Goal: Find specific page/section: Find specific page/section

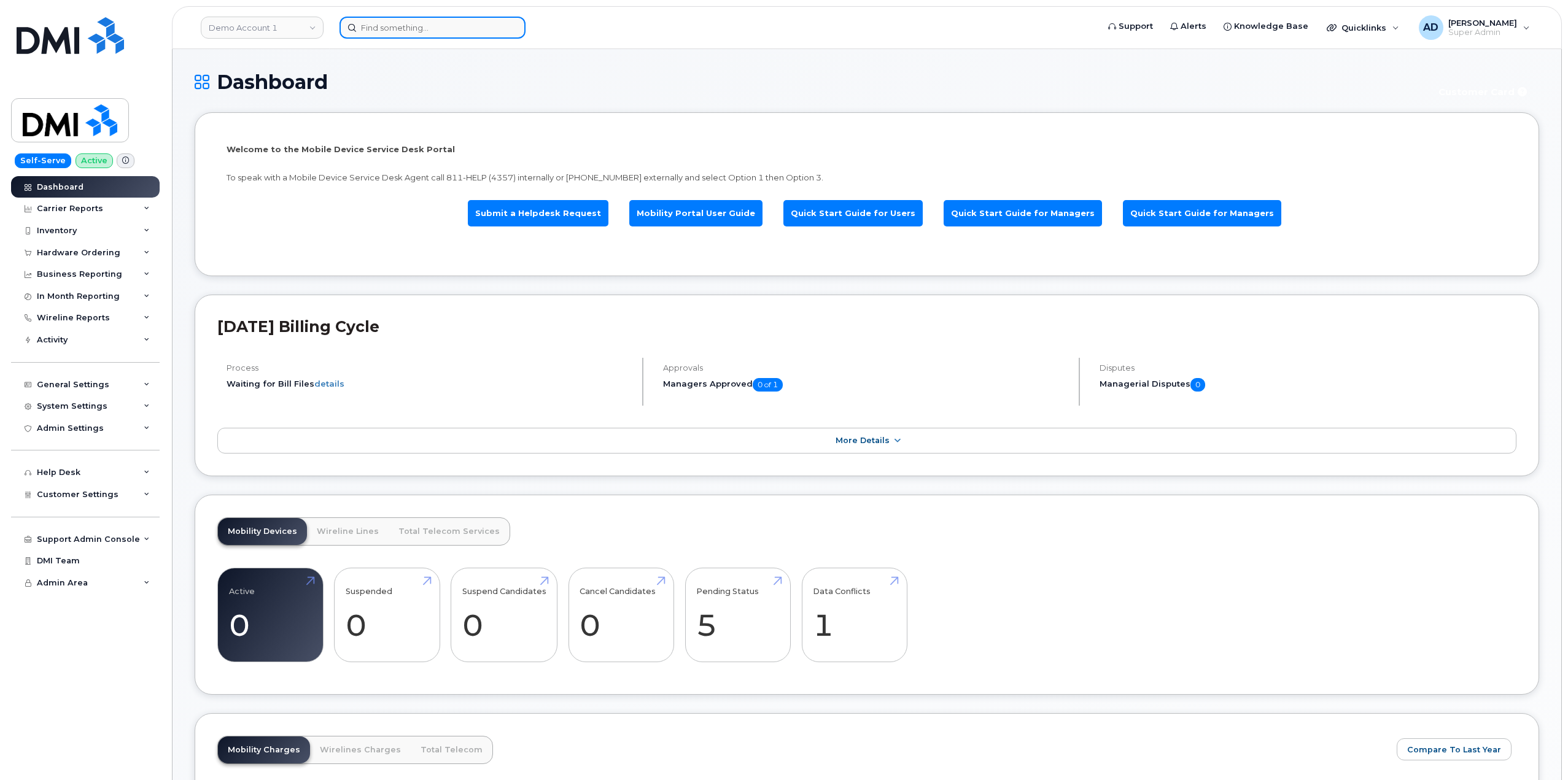
click at [379, 36] on input at bounding box center [432, 28] width 186 height 22
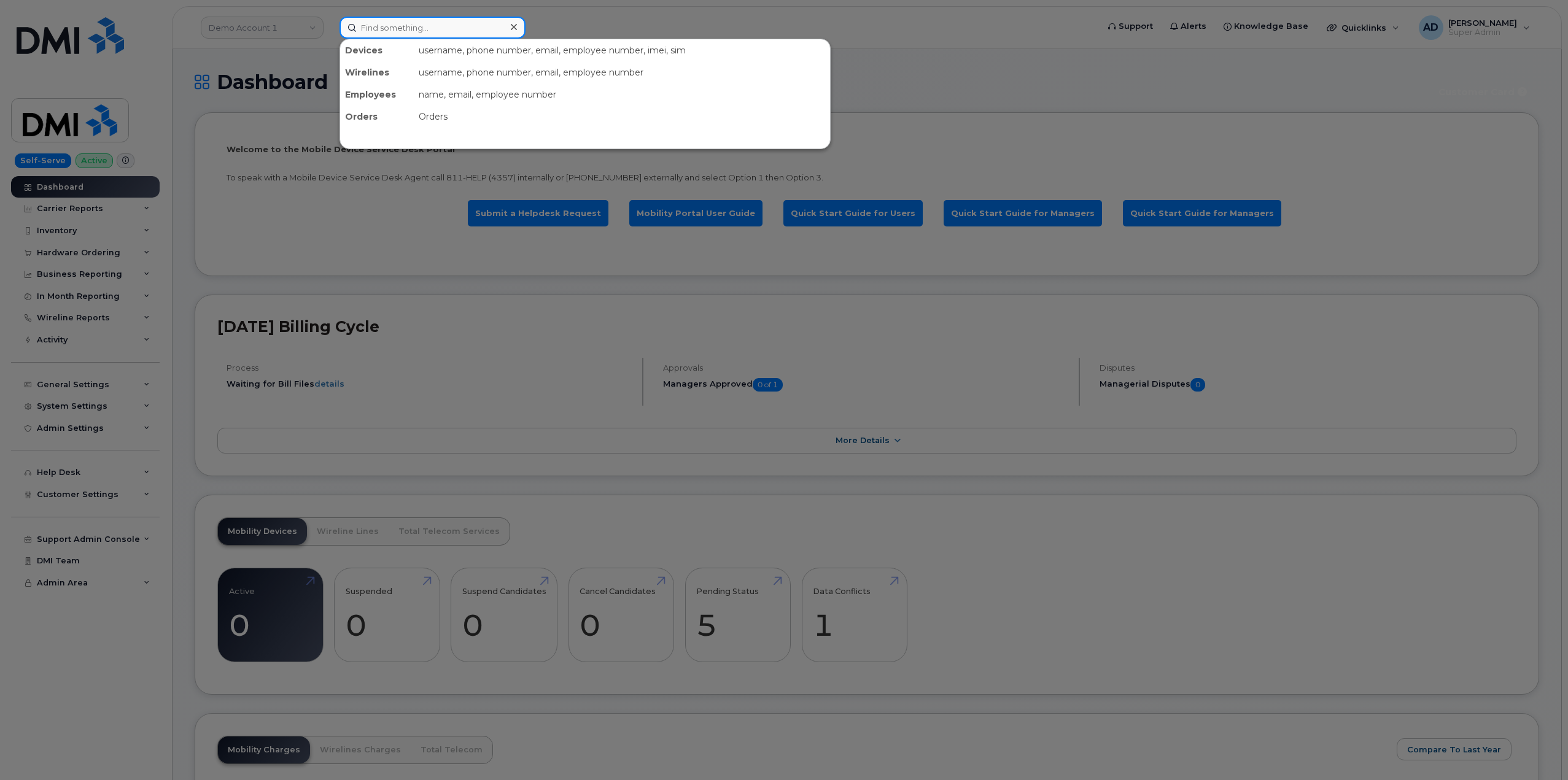
paste input "236-660-8890"
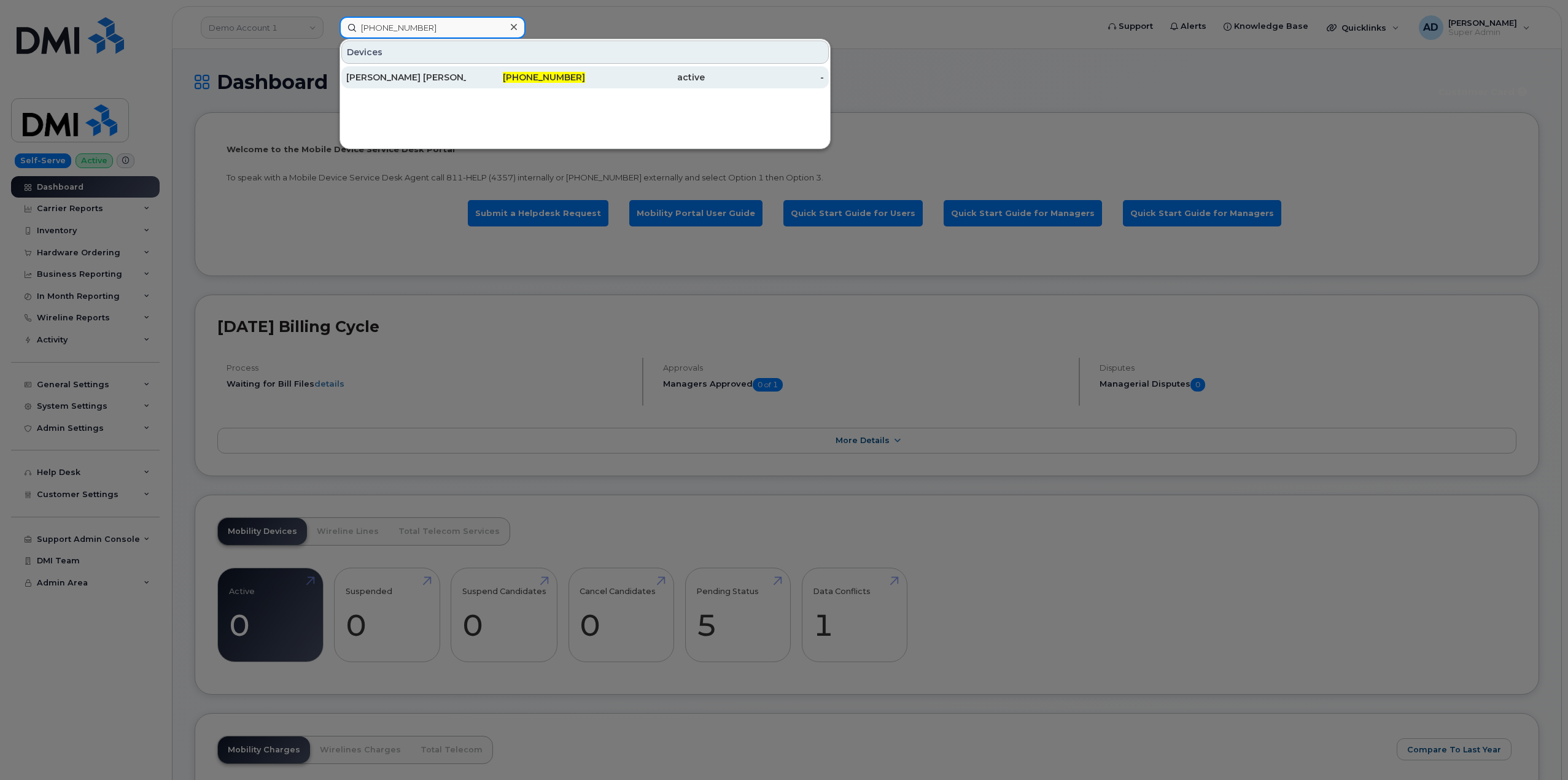
type input "236-660-8890"
click at [642, 74] on div "active" at bounding box center [644, 77] width 120 height 12
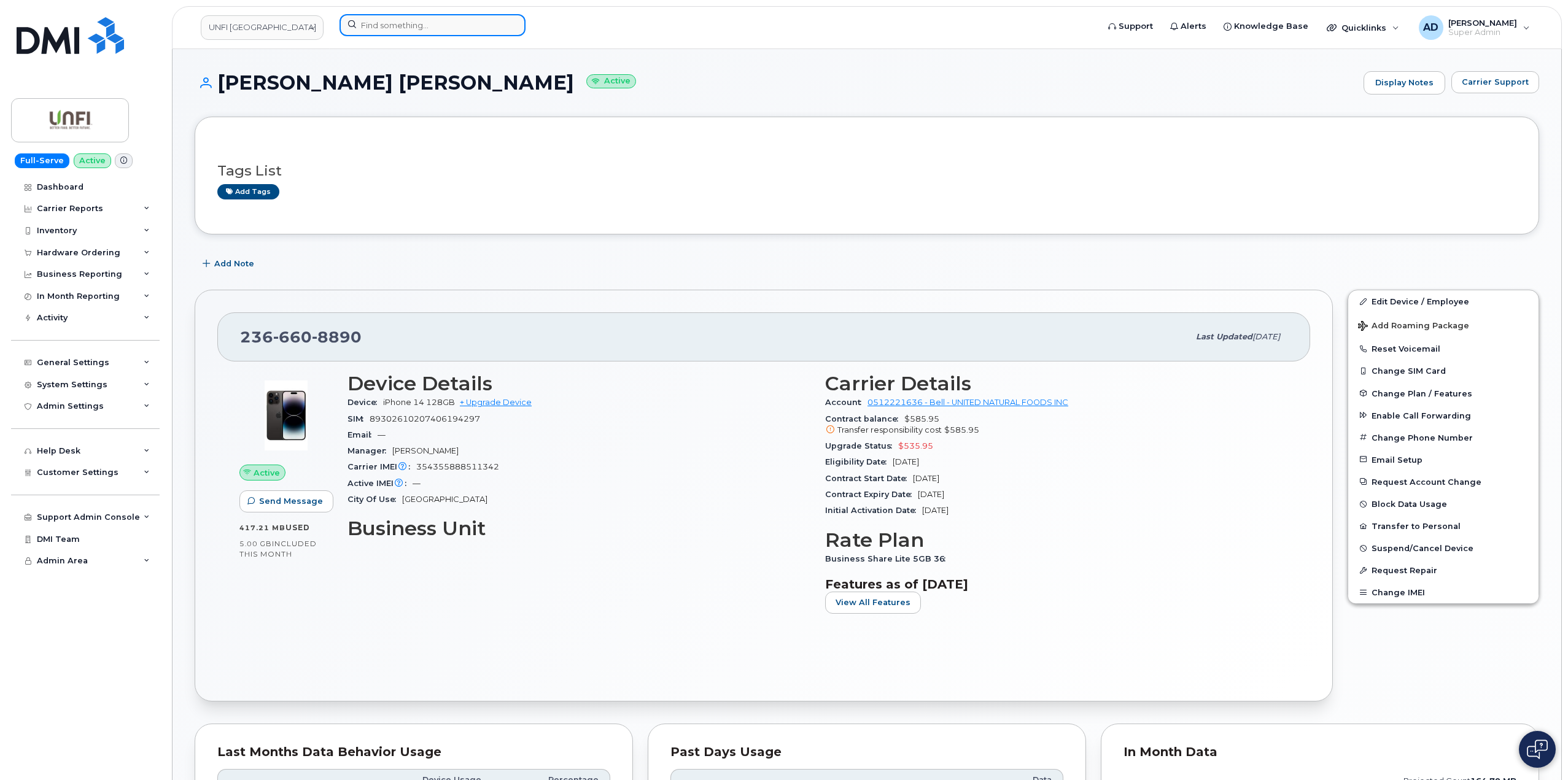
click at [396, 26] on input at bounding box center [432, 25] width 186 height 22
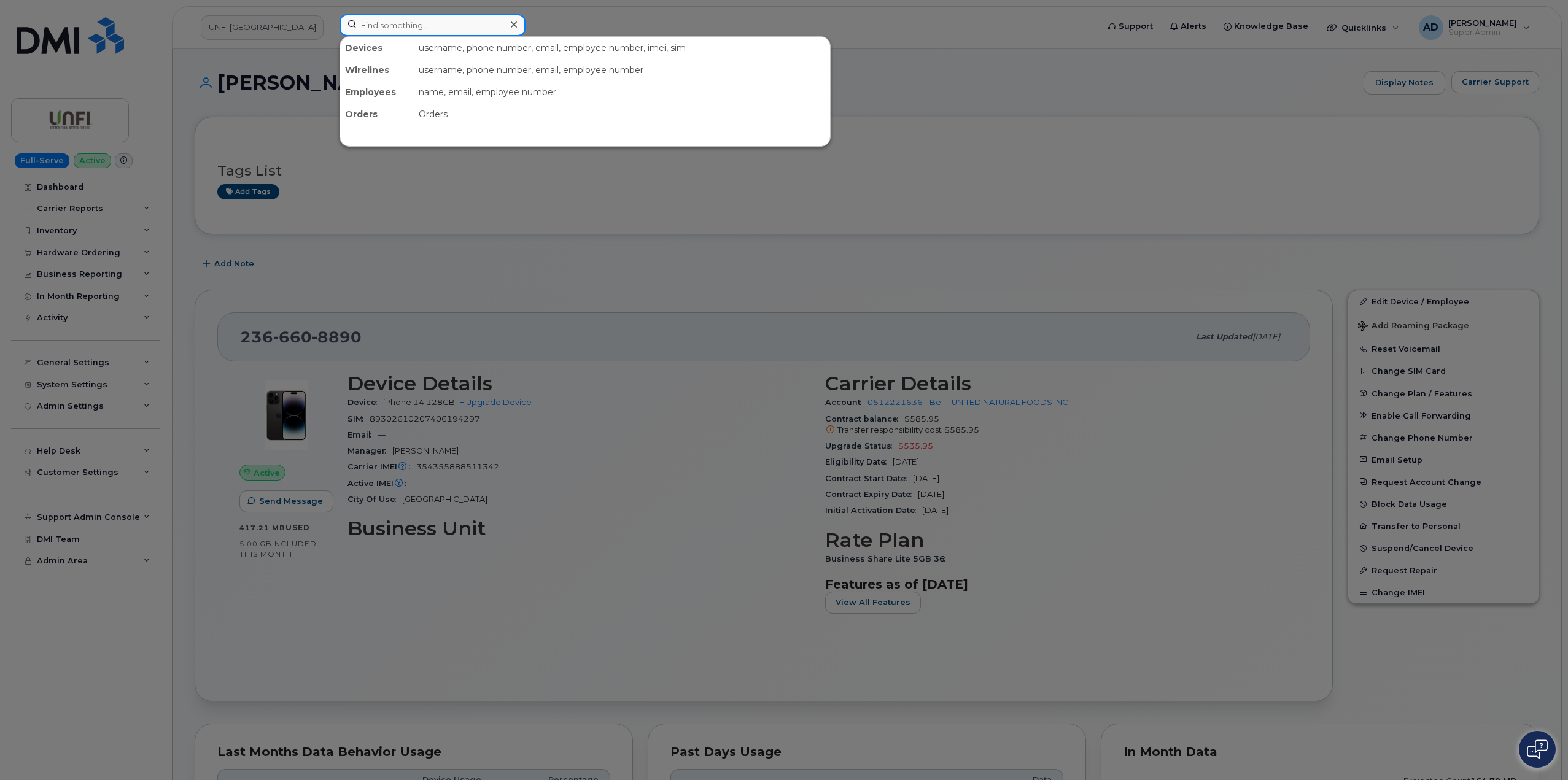
paste input "[PHONE_NUMBER]"
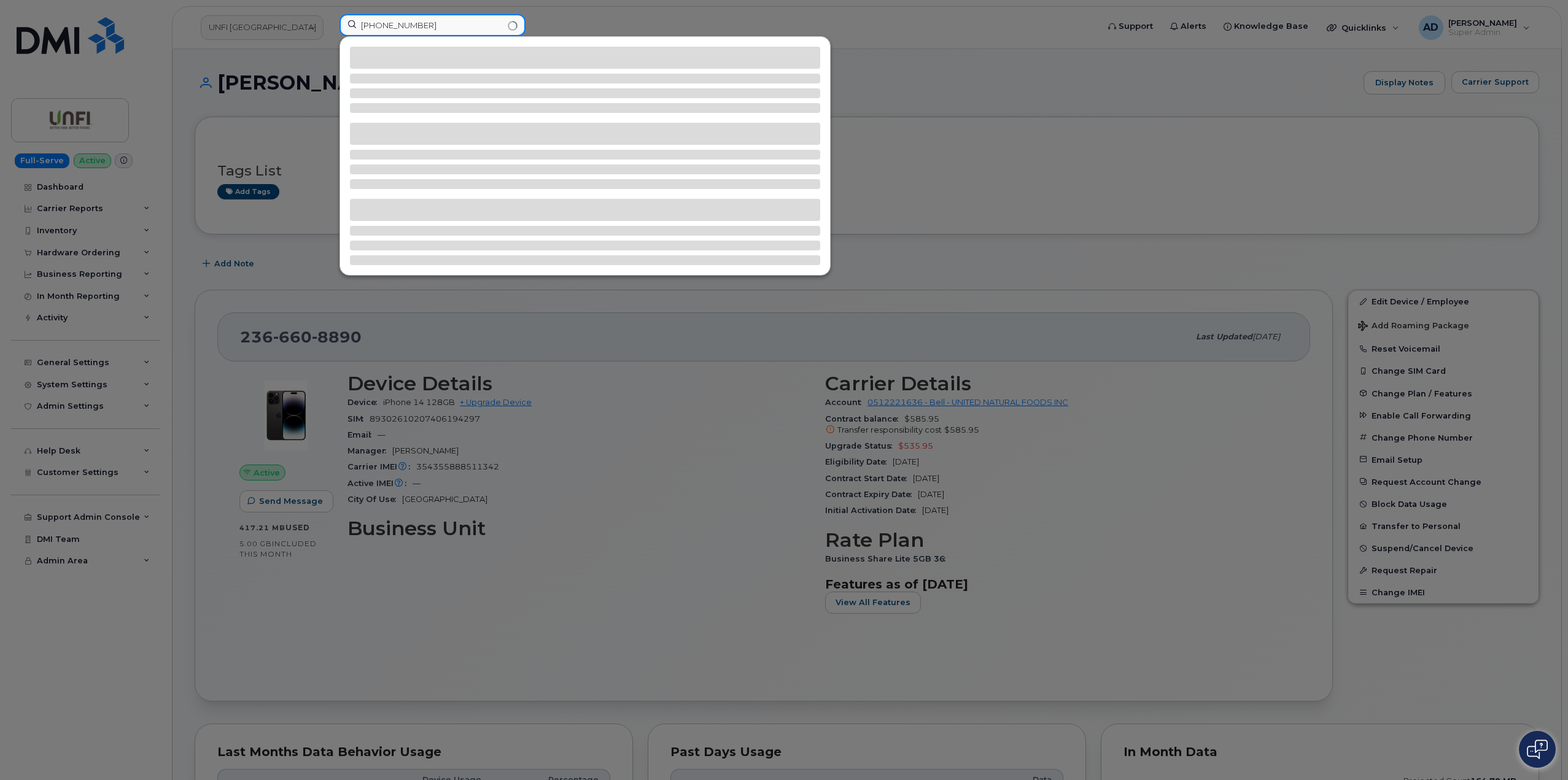
type input "[PHONE_NUMBER]"
click at [1069, 207] on div at bounding box center [784, 390] width 1568 height 780
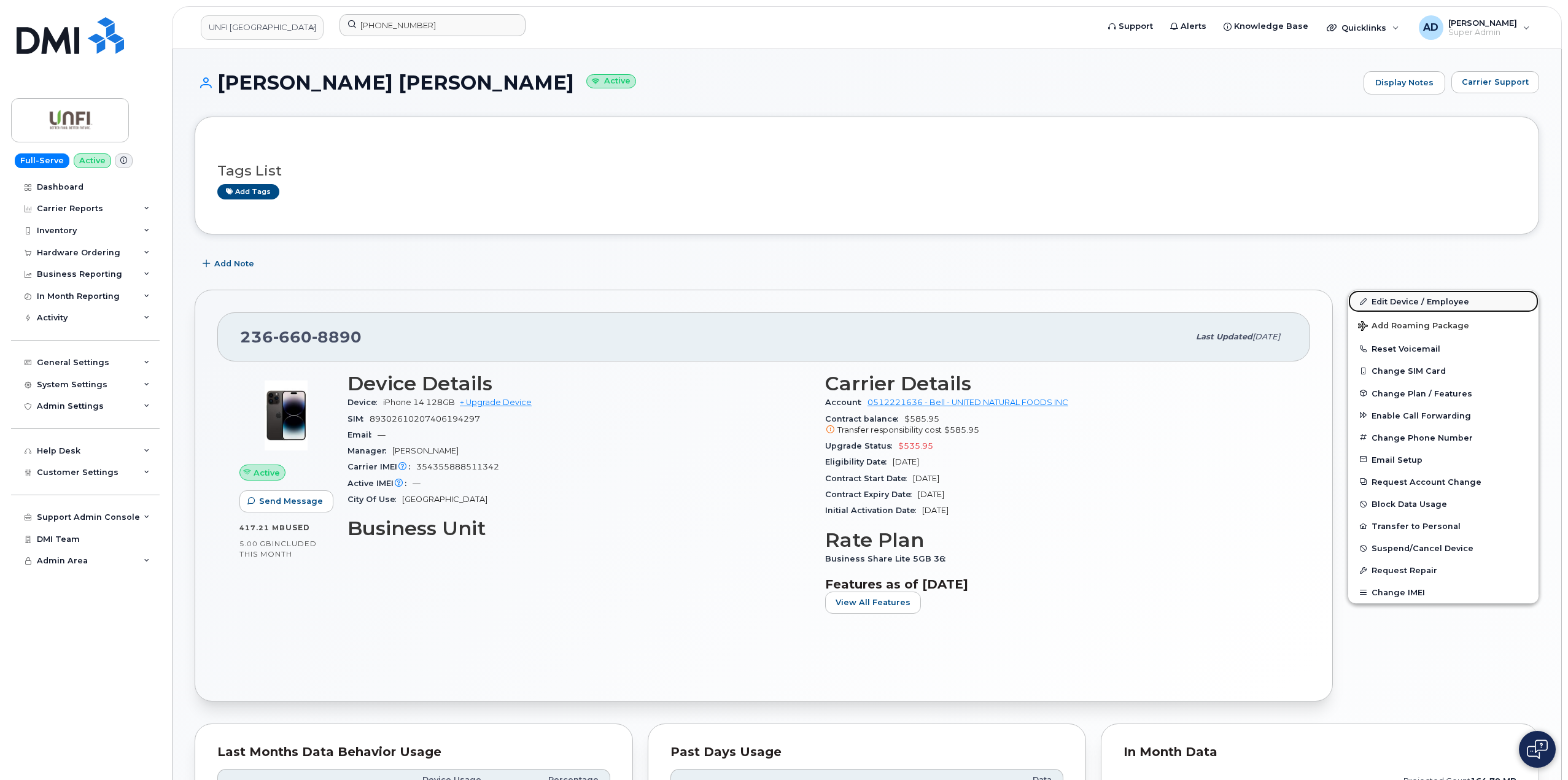
click at [1433, 308] on link "Edit Device / Employee" at bounding box center [1443, 301] width 190 height 22
